Goal: Complete application form

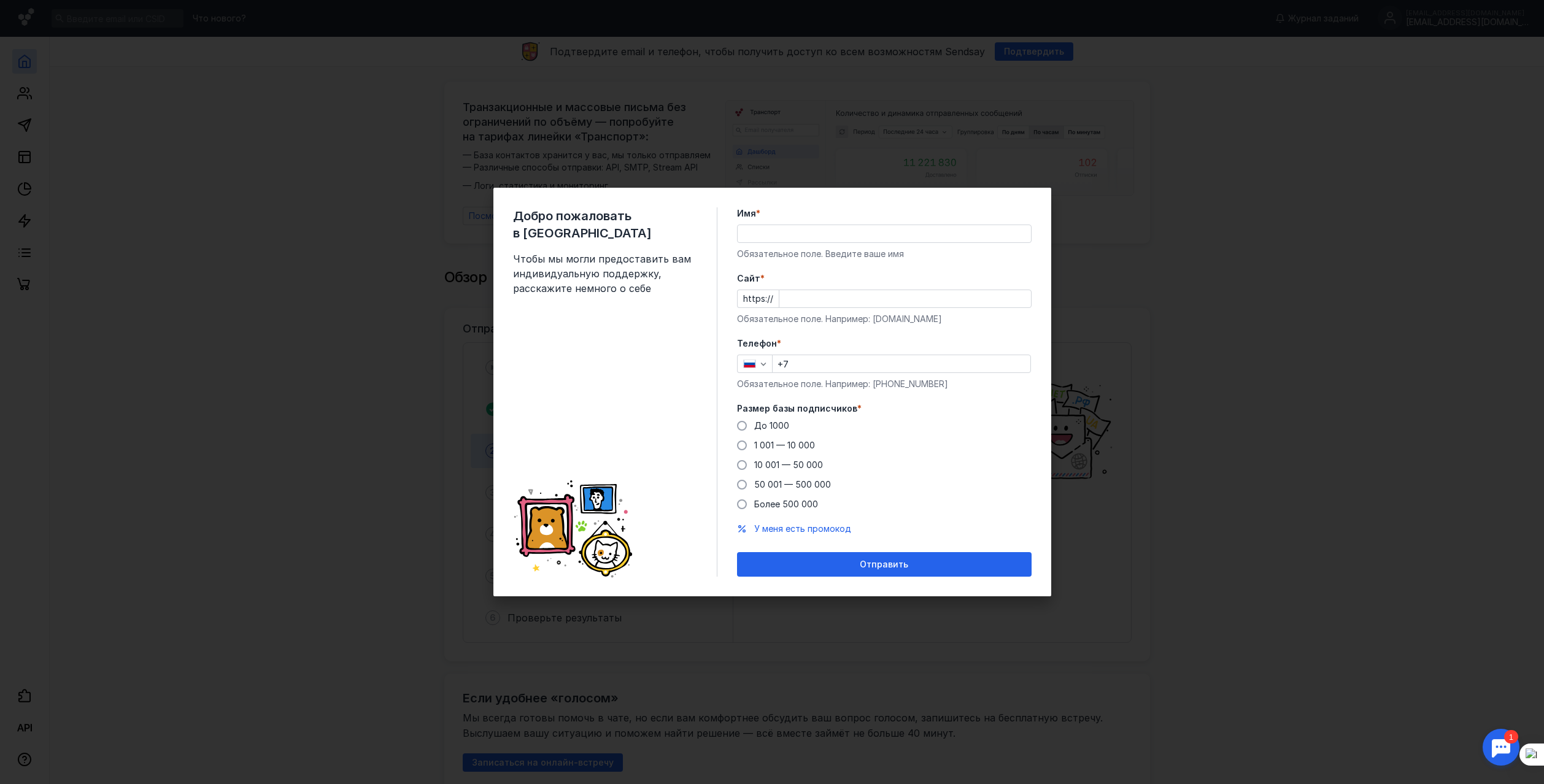
click at [836, 236] on input "Имя *" at bounding box center [884, 234] width 293 height 17
type input "[PERSON_NAME]"
click at [827, 292] on input "Cайт *" at bounding box center [905, 299] width 251 height 17
type input "м"
type input "[DOMAIN_NAME]"
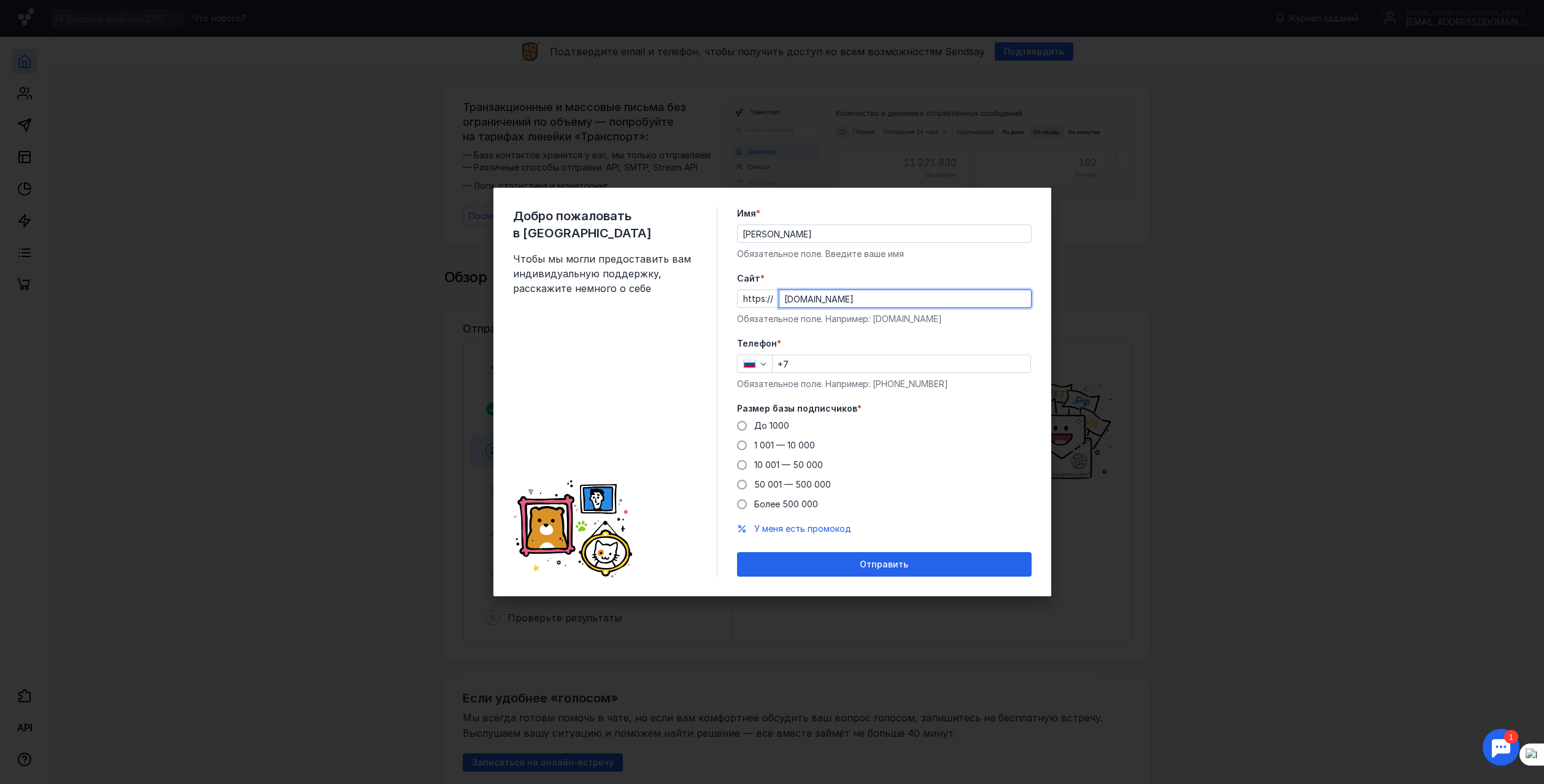
click at [821, 360] on input "+7" at bounding box center [901, 364] width 258 height 17
click at [1118, 216] on div "Добро пожаловать в Sendsay Чтобы мы могли предоставить вам индивидуальную подде…" at bounding box center [772, 392] width 1544 height 784
type input "[PHONE_NUMBER]"
click at [737, 425] on span at bounding box center [742, 426] width 10 height 10
click at [0, 0] on input "До 1000" at bounding box center [0, 0] width 0 height 0
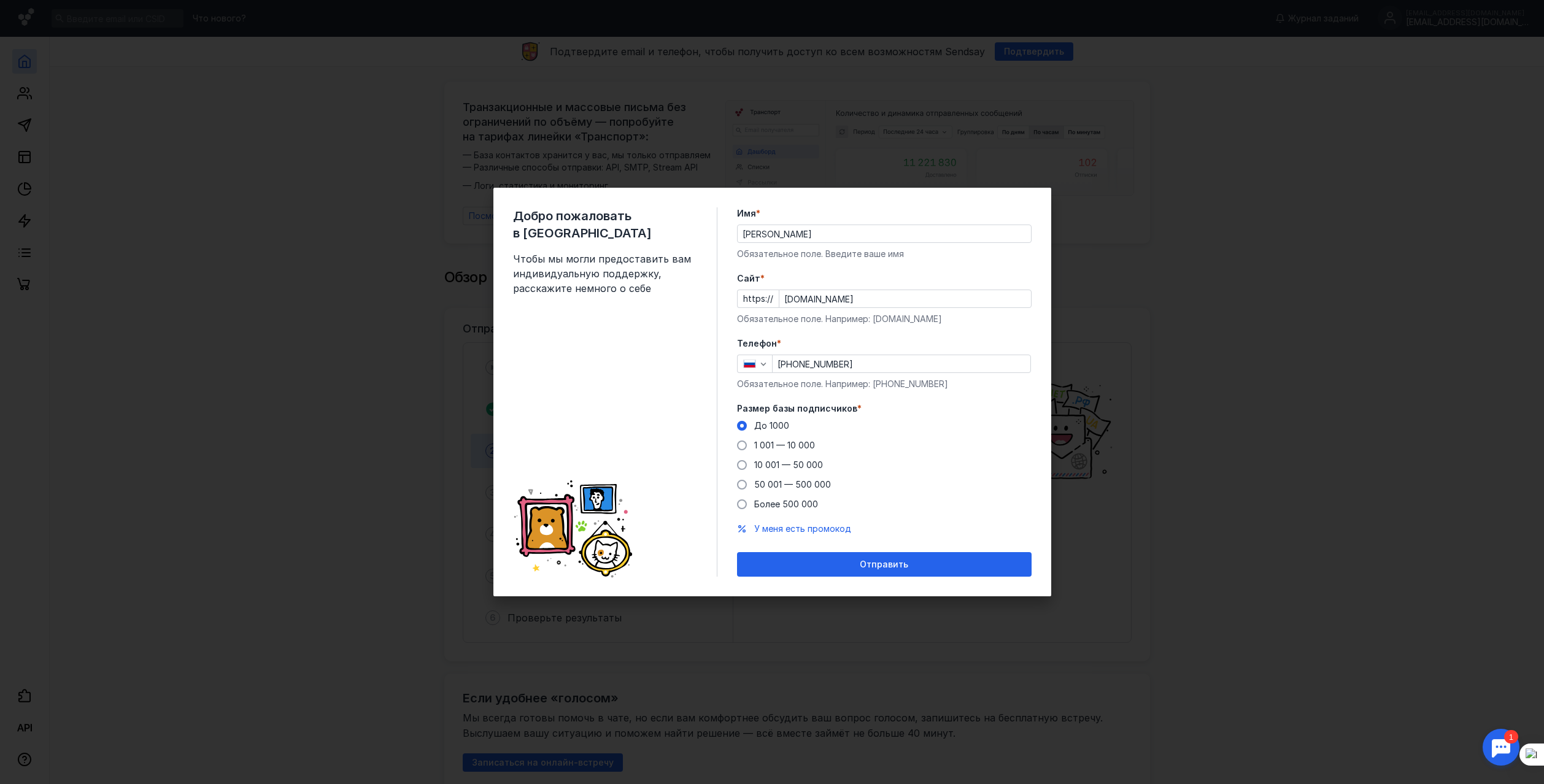
click at [1132, 178] on div "Добро пожаловать в Sendsay Чтобы мы могли предоставить вам индивидуальную подде…" at bounding box center [772, 392] width 1544 height 784
